Goal: Task Accomplishment & Management: Manage account settings

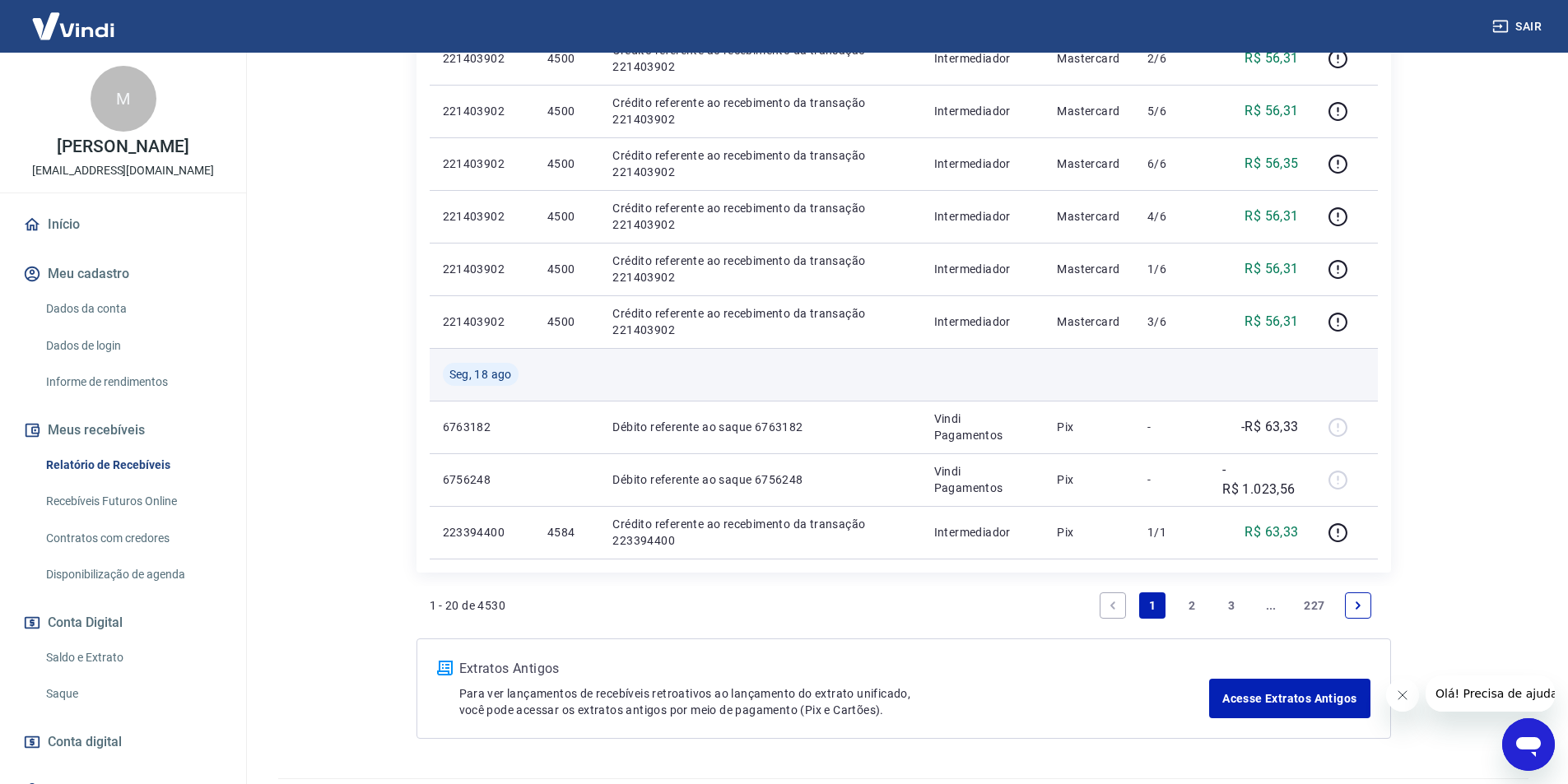
scroll to position [1115, 0]
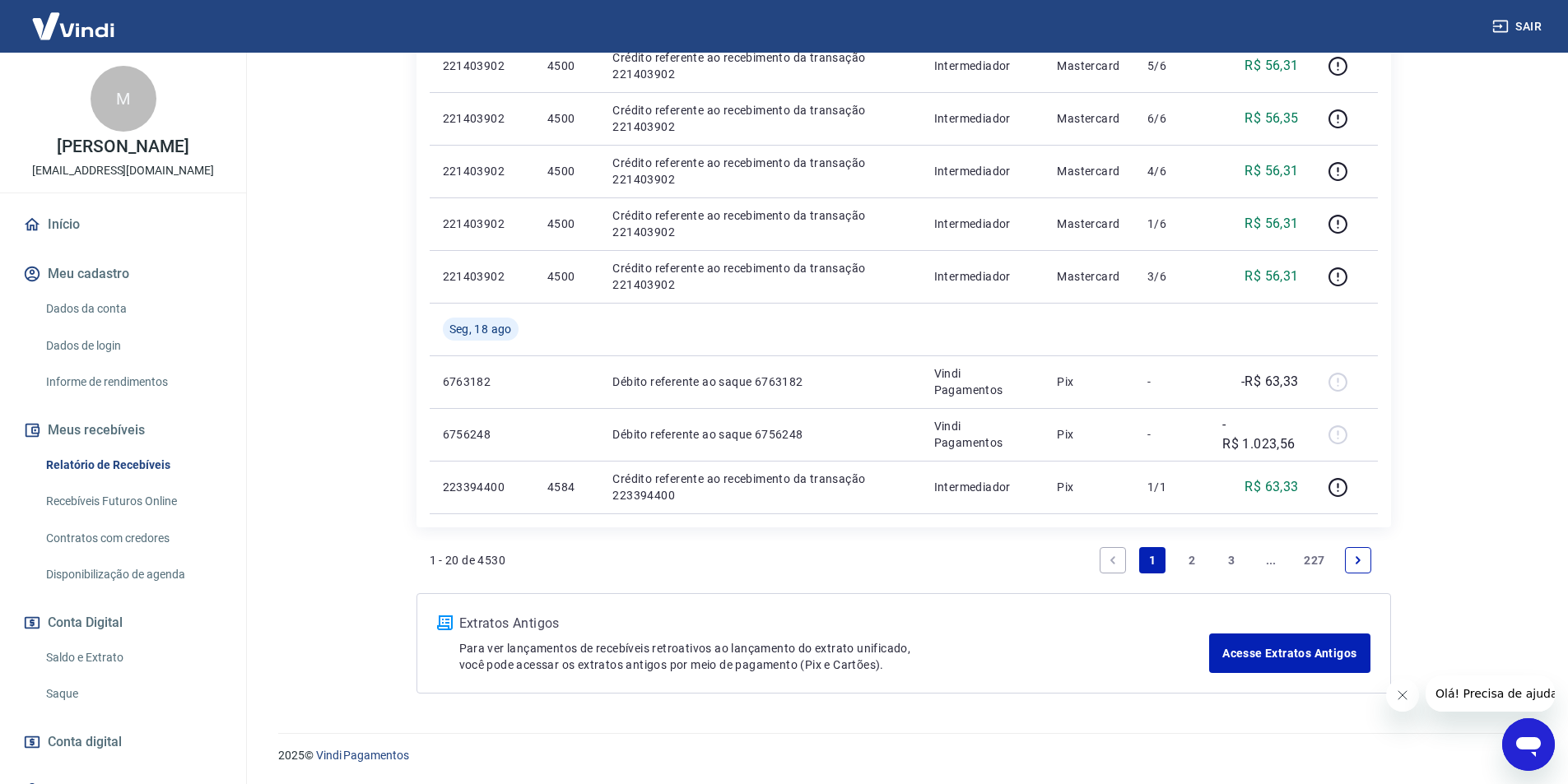
click at [66, 654] on link "Saldo e Extrato" at bounding box center [133, 658] width 187 height 34
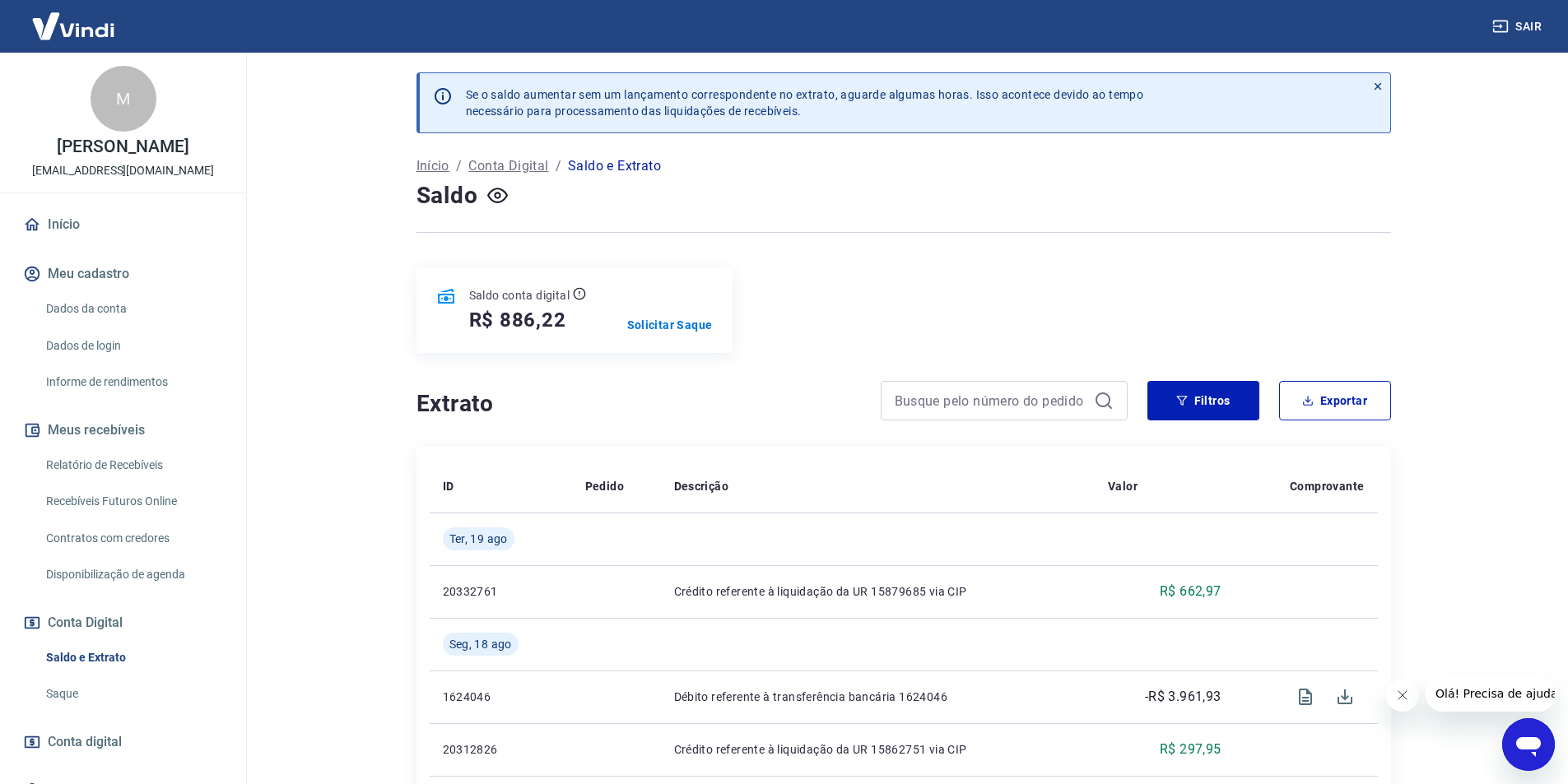
click at [88, 463] on link "Relatório de Recebíveis" at bounding box center [133, 466] width 187 height 34
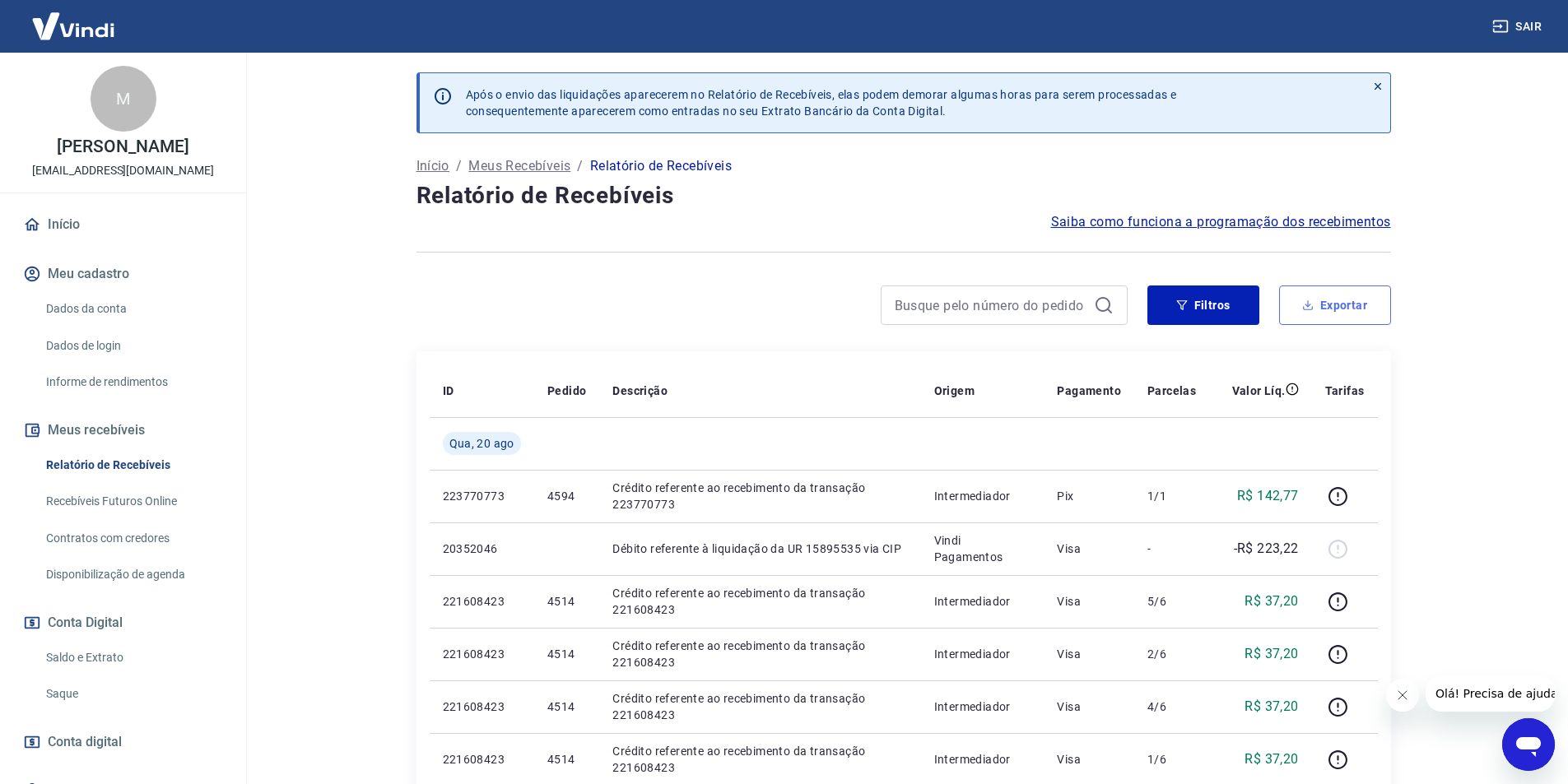
click at [1336, 311] on button "Exportar" at bounding box center [1335, 306] width 112 height 40
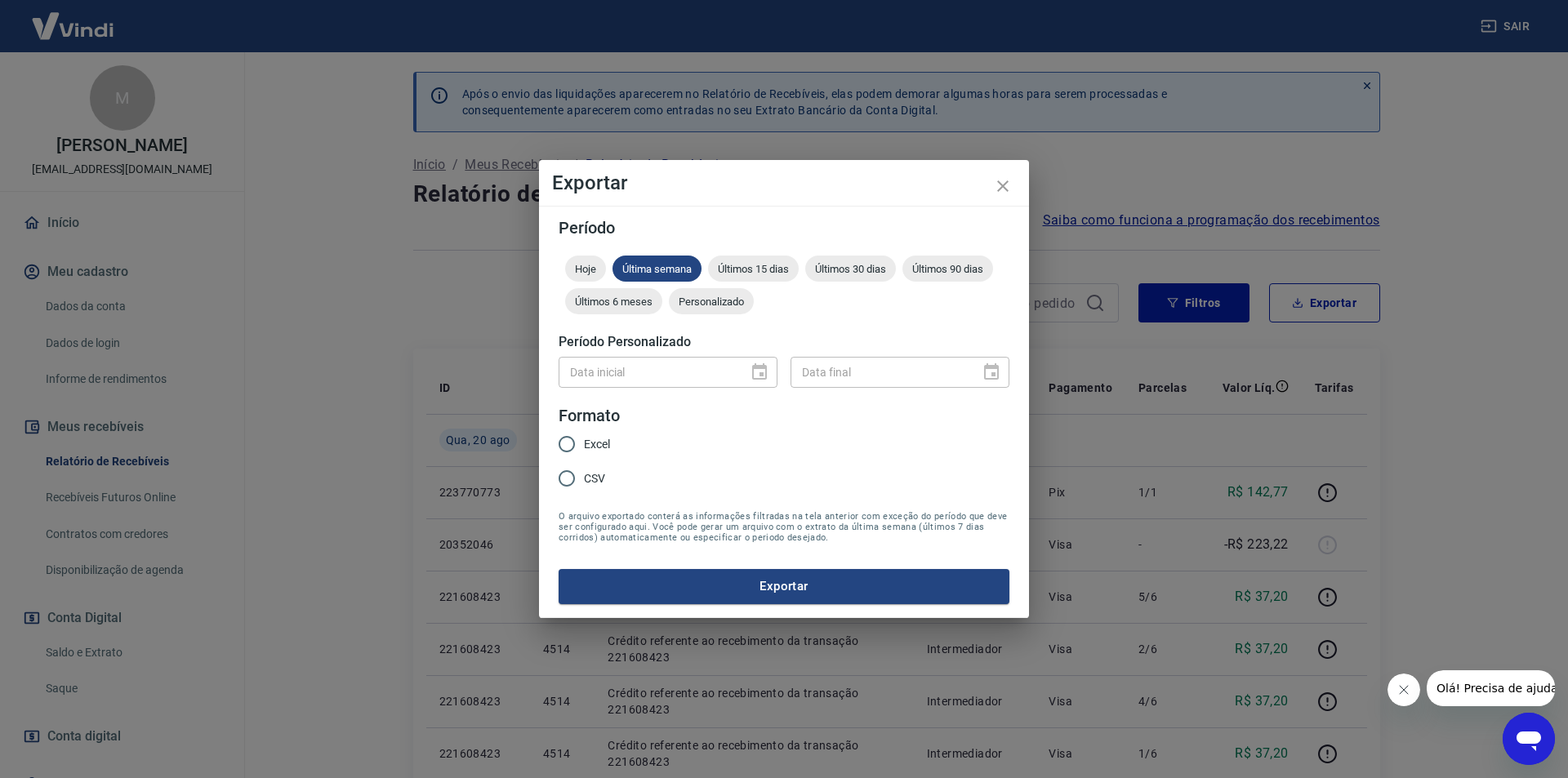
click at [589, 443] on span "Excel" at bounding box center [597, 444] width 26 height 17
click at [583, 443] on input "Excel" at bounding box center [567, 444] width 35 height 35
radio input "true"
click at [721, 290] on div "Personalizado" at bounding box center [711, 302] width 85 height 26
click at [763, 372] on icon "Choose date" at bounding box center [760, 371] width 15 height 16
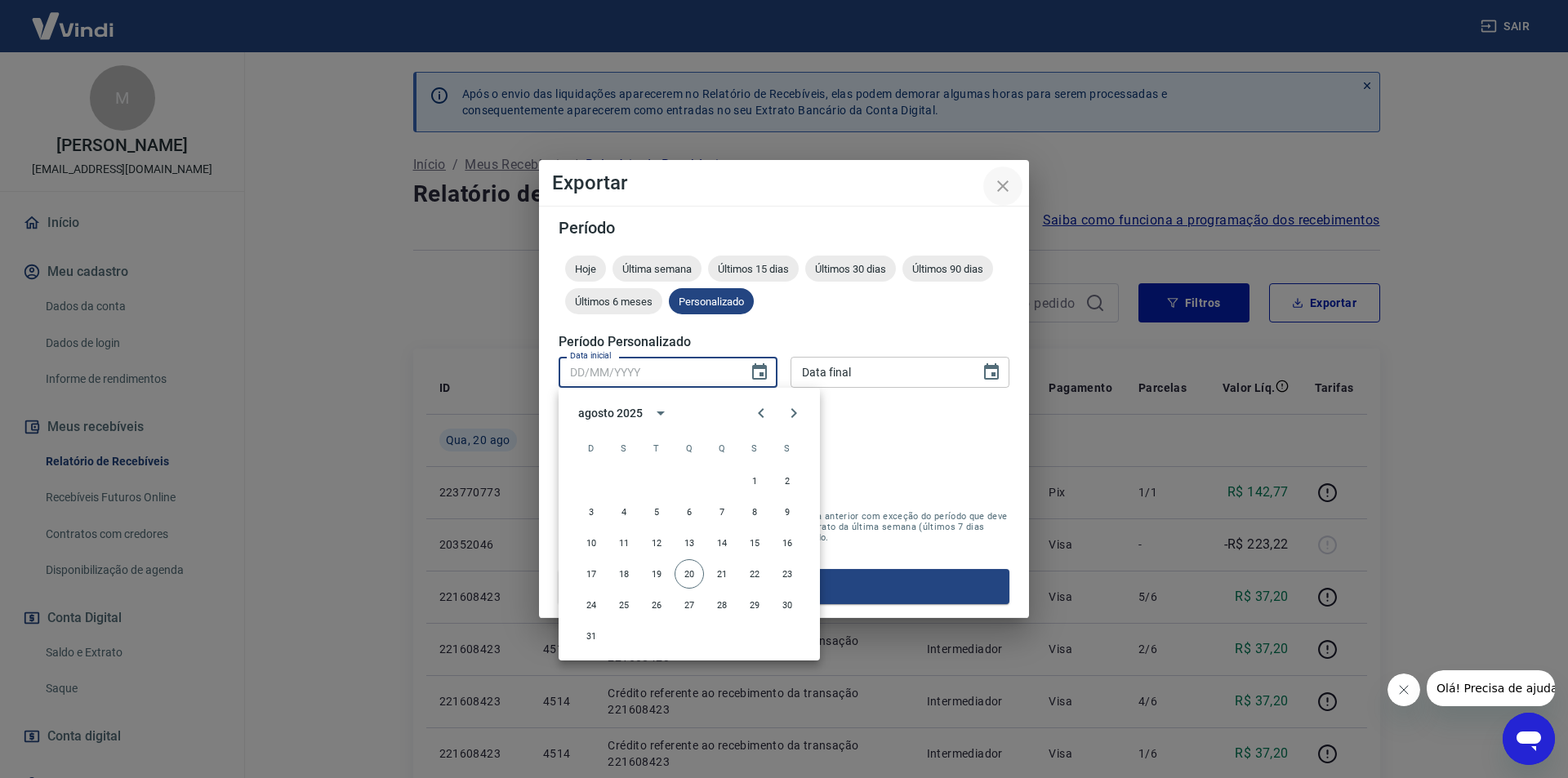
click at [997, 188] on icon "close" at bounding box center [1002, 186] width 20 height 20
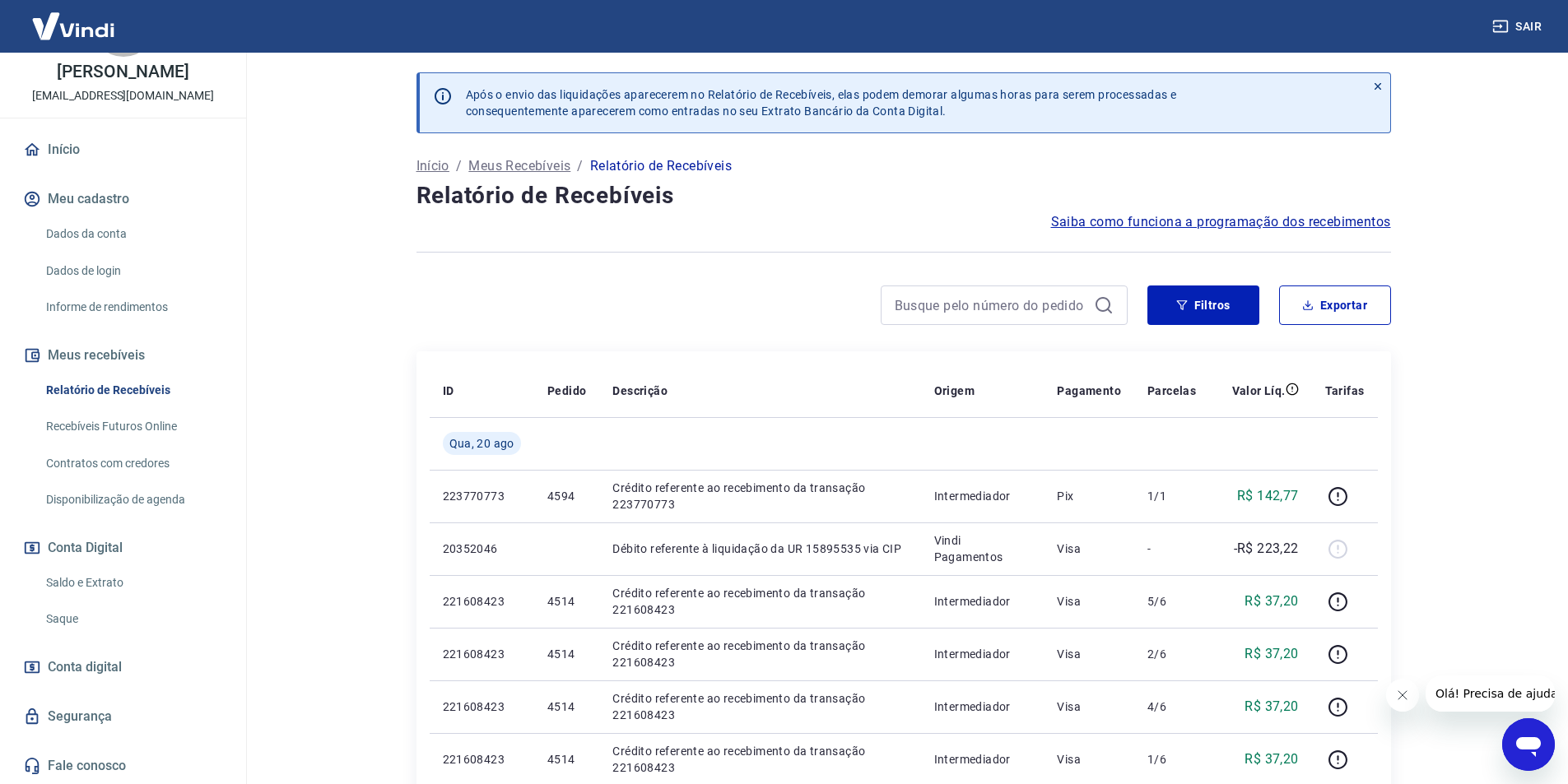
scroll to position [165, 0]
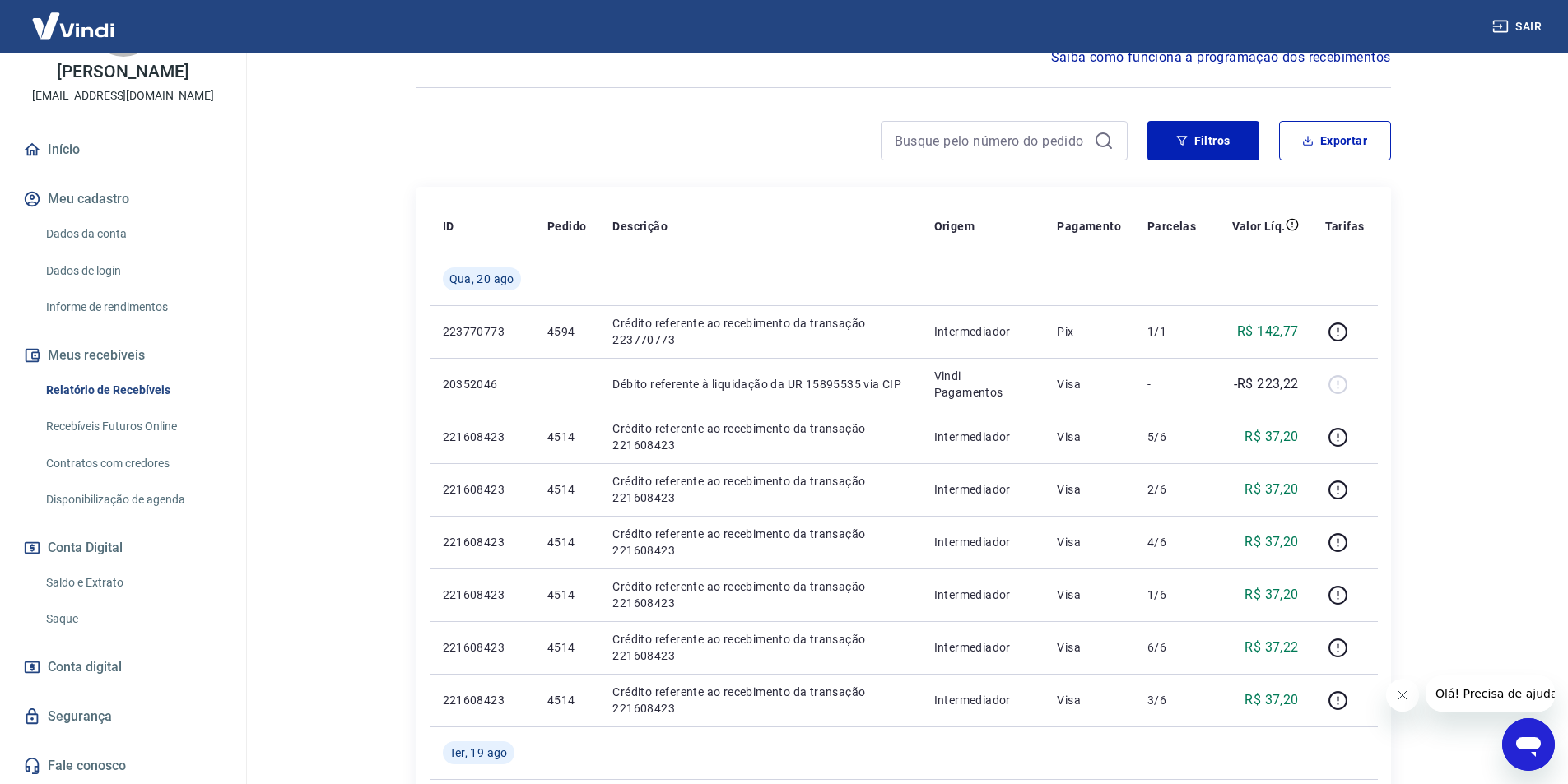
click at [77, 668] on span "Conta digital" at bounding box center [84, 668] width 74 height 23
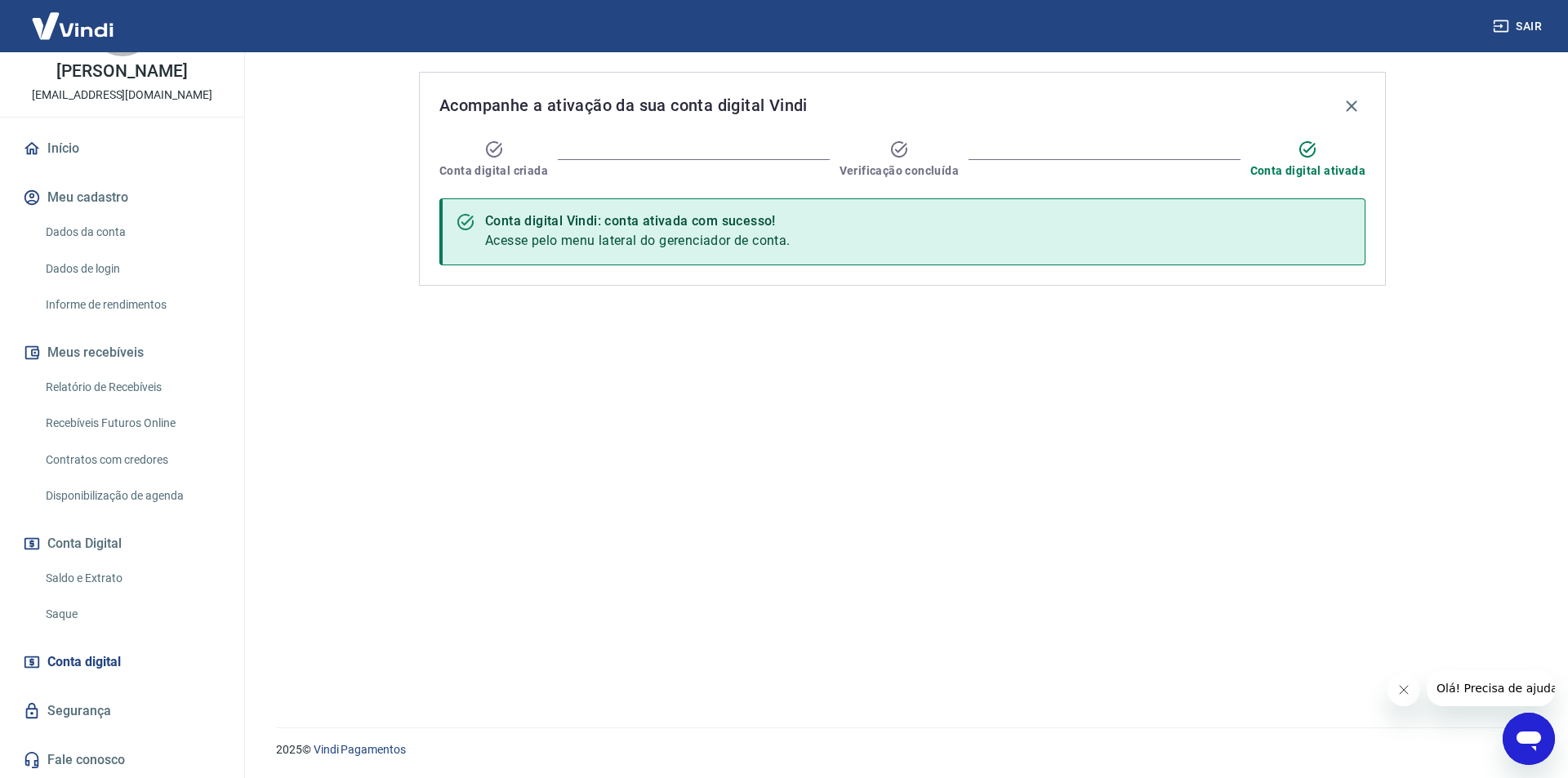
click at [85, 717] on link "Segurança" at bounding box center [122, 711] width 205 height 36
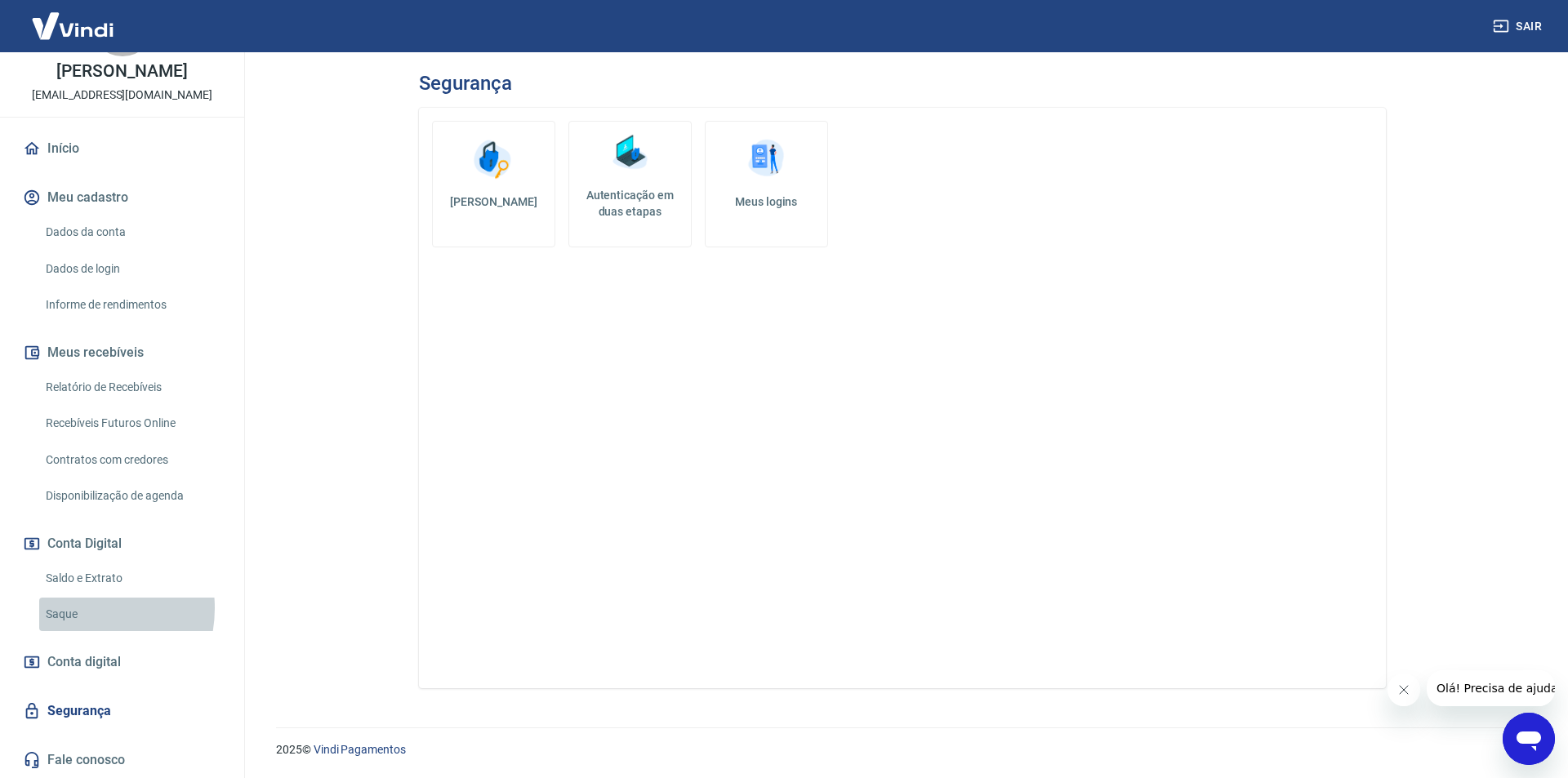
click at [76, 609] on link "Saque" at bounding box center [132, 615] width 185 height 34
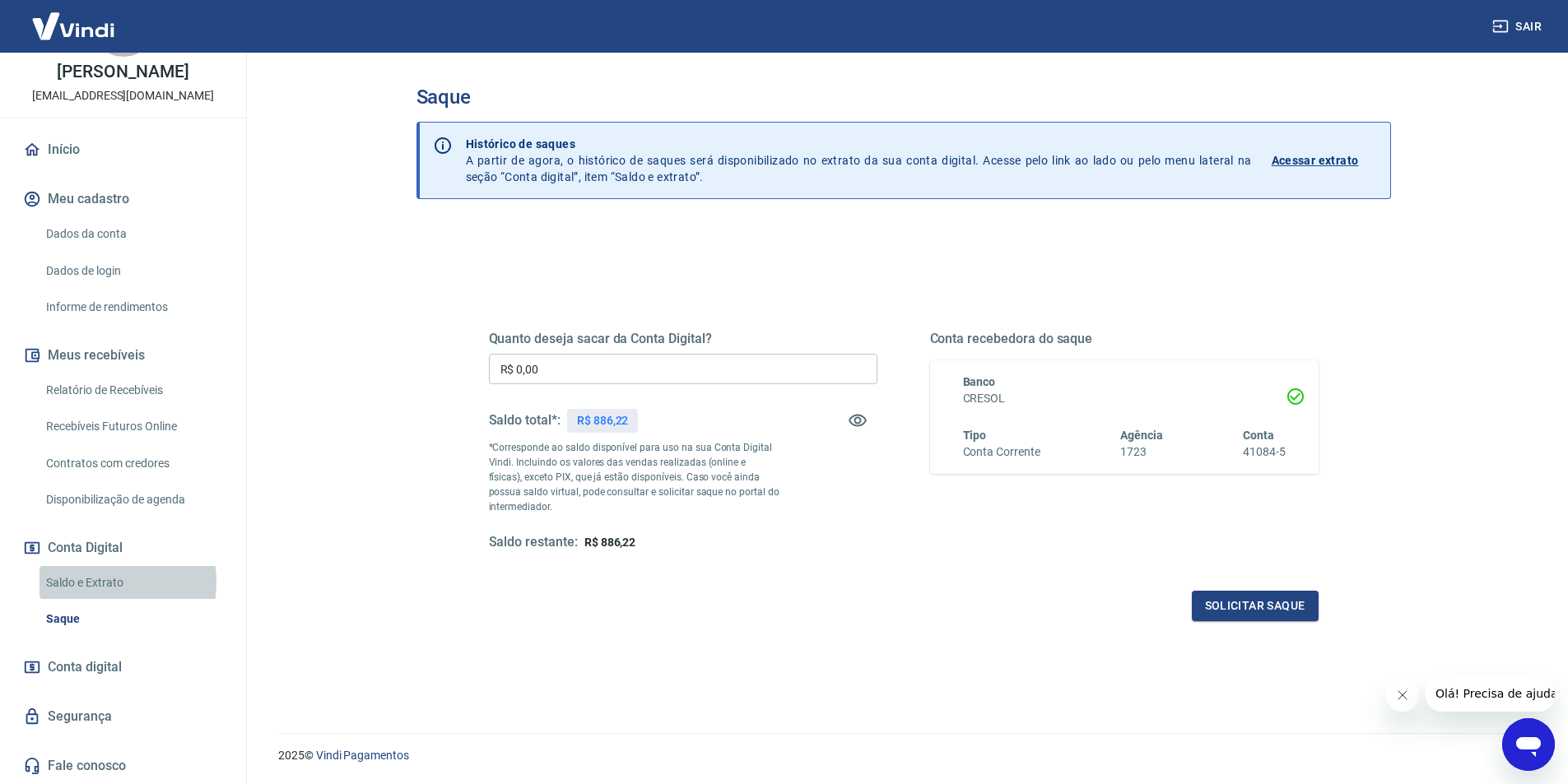
click at [93, 582] on link "Saldo e Extrato" at bounding box center [133, 583] width 187 height 34
